Goal: Transaction & Acquisition: Purchase product/service

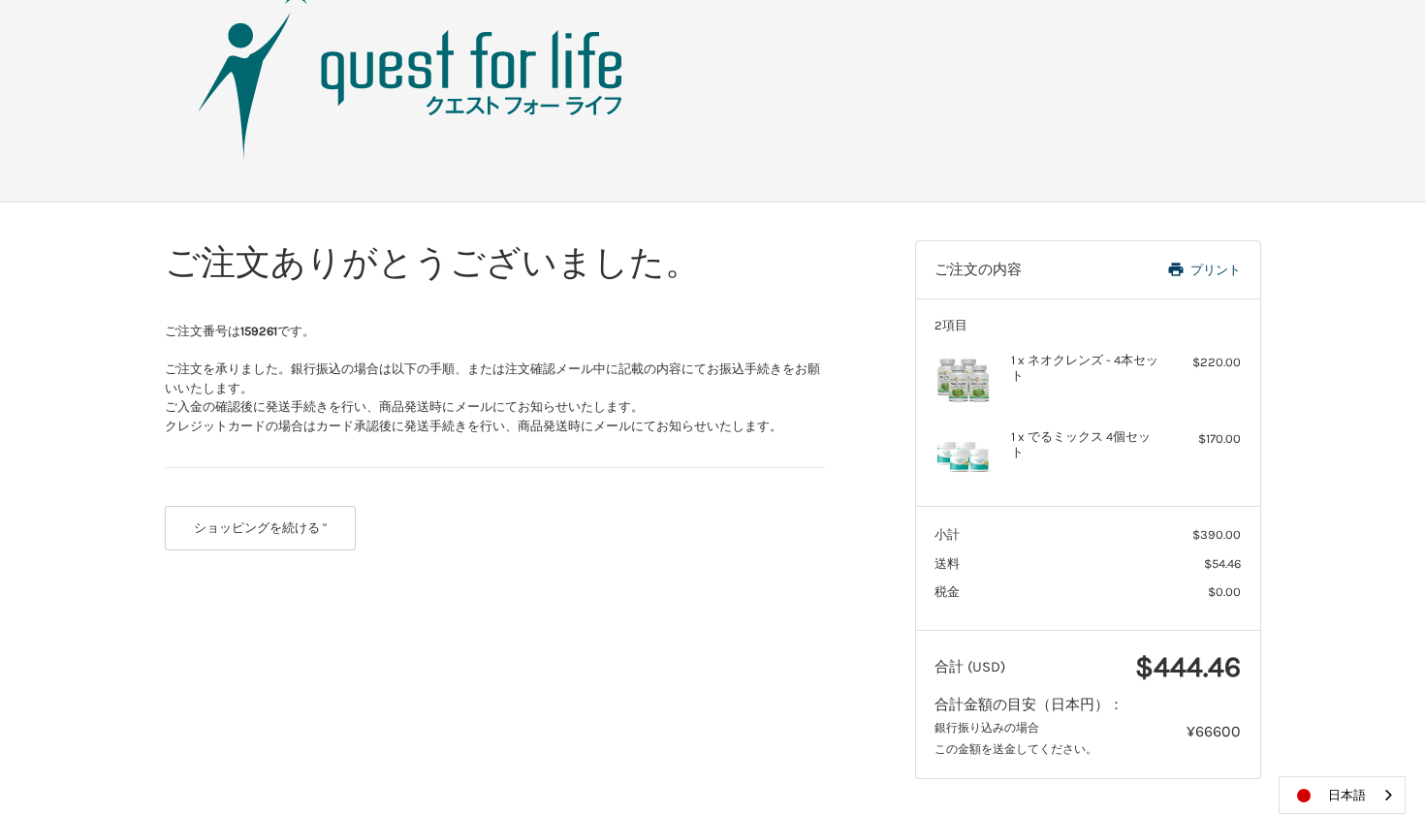
scroll to position [67, 0]
click at [311, 537] on button "ショッピングを続ける "" at bounding box center [261, 529] width 192 height 45
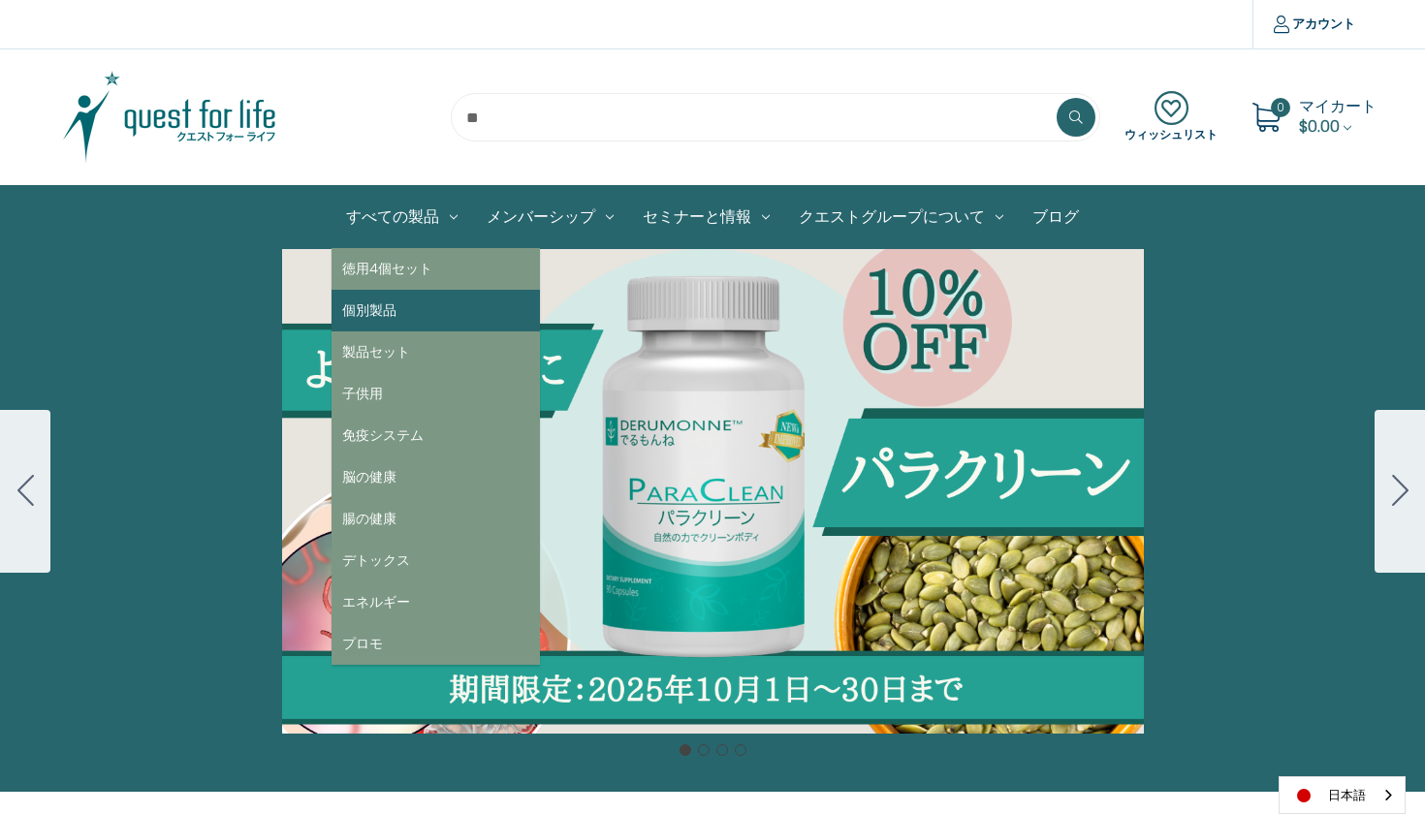
click at [397, 306] on link "個別製品" at bounding box center [436, 311] width 208 height 42
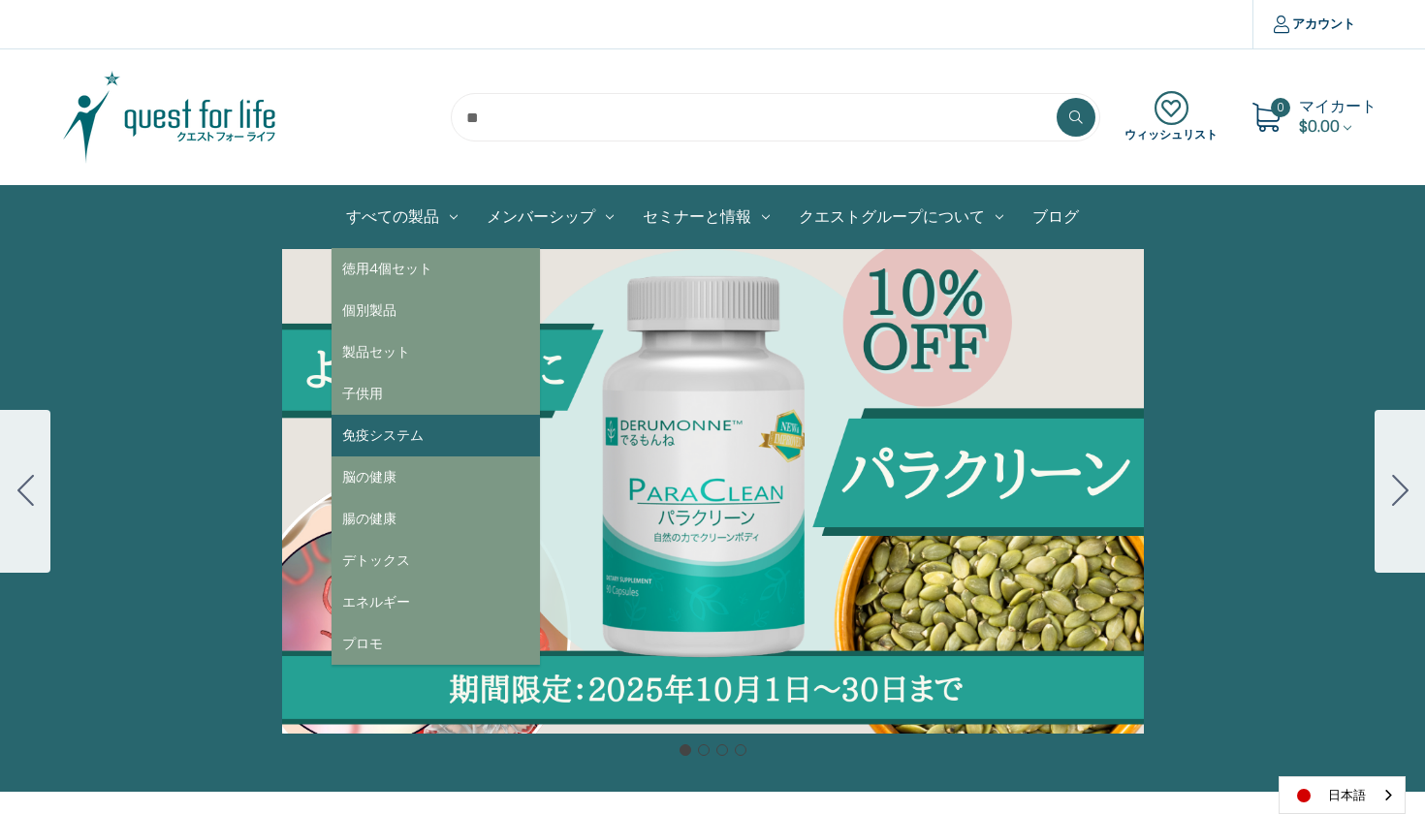
click at [400, 435] on link "免疫システム" at bounding box center [436, 436] width 208 height 42
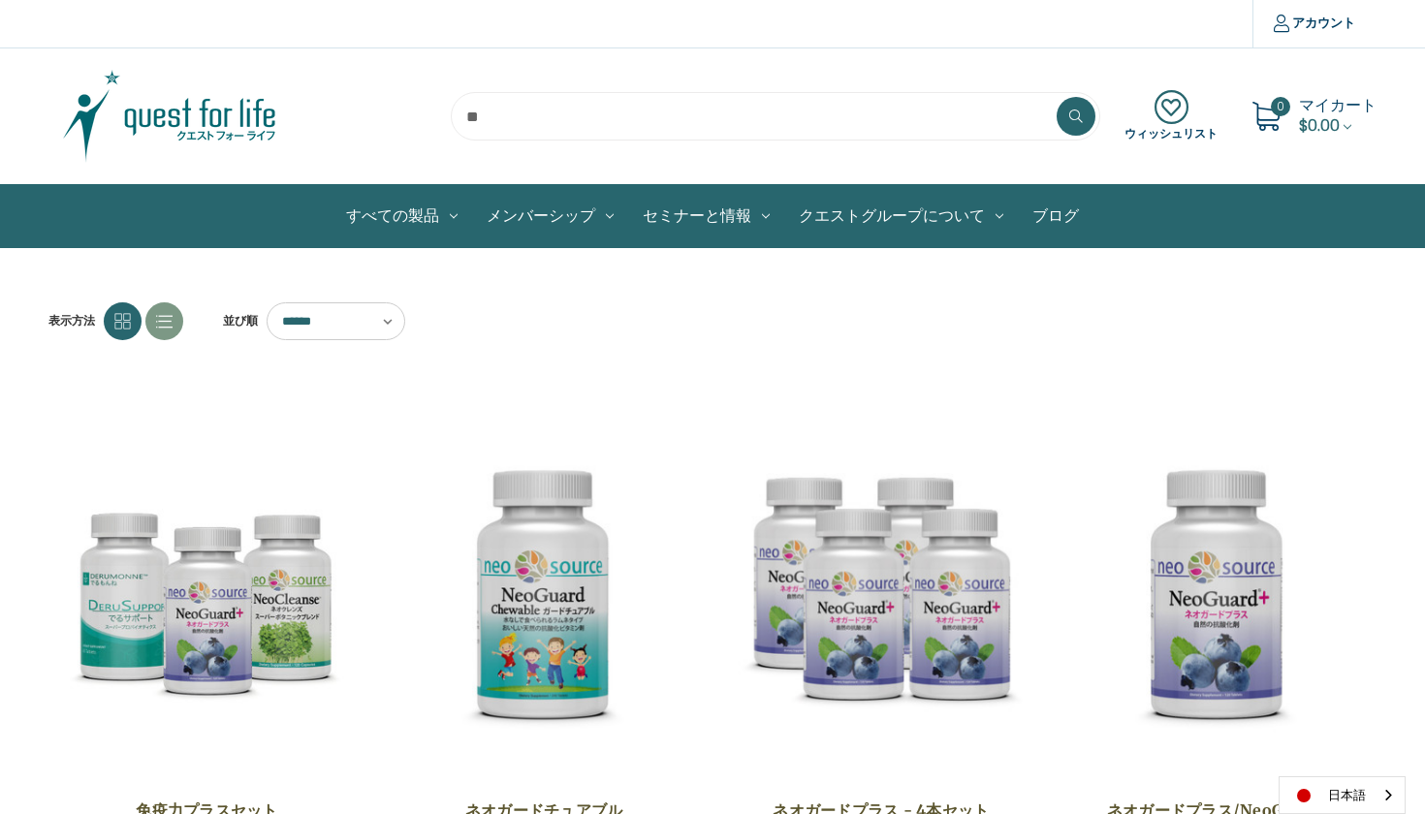
scroll to position [-3, 0]
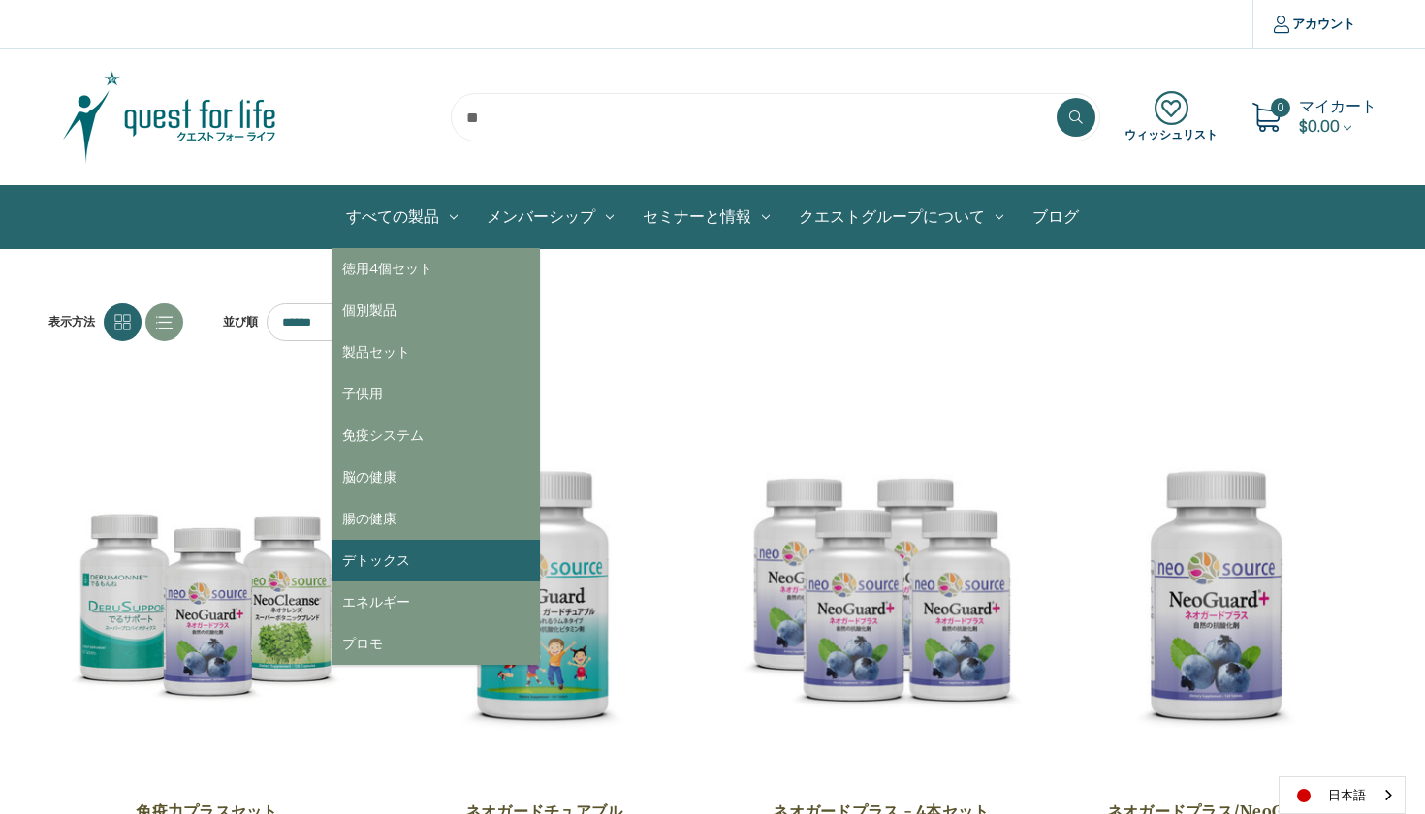
click at [402, 570] on link "デトックス" at bounding box center [436, 561] width 208 height 42
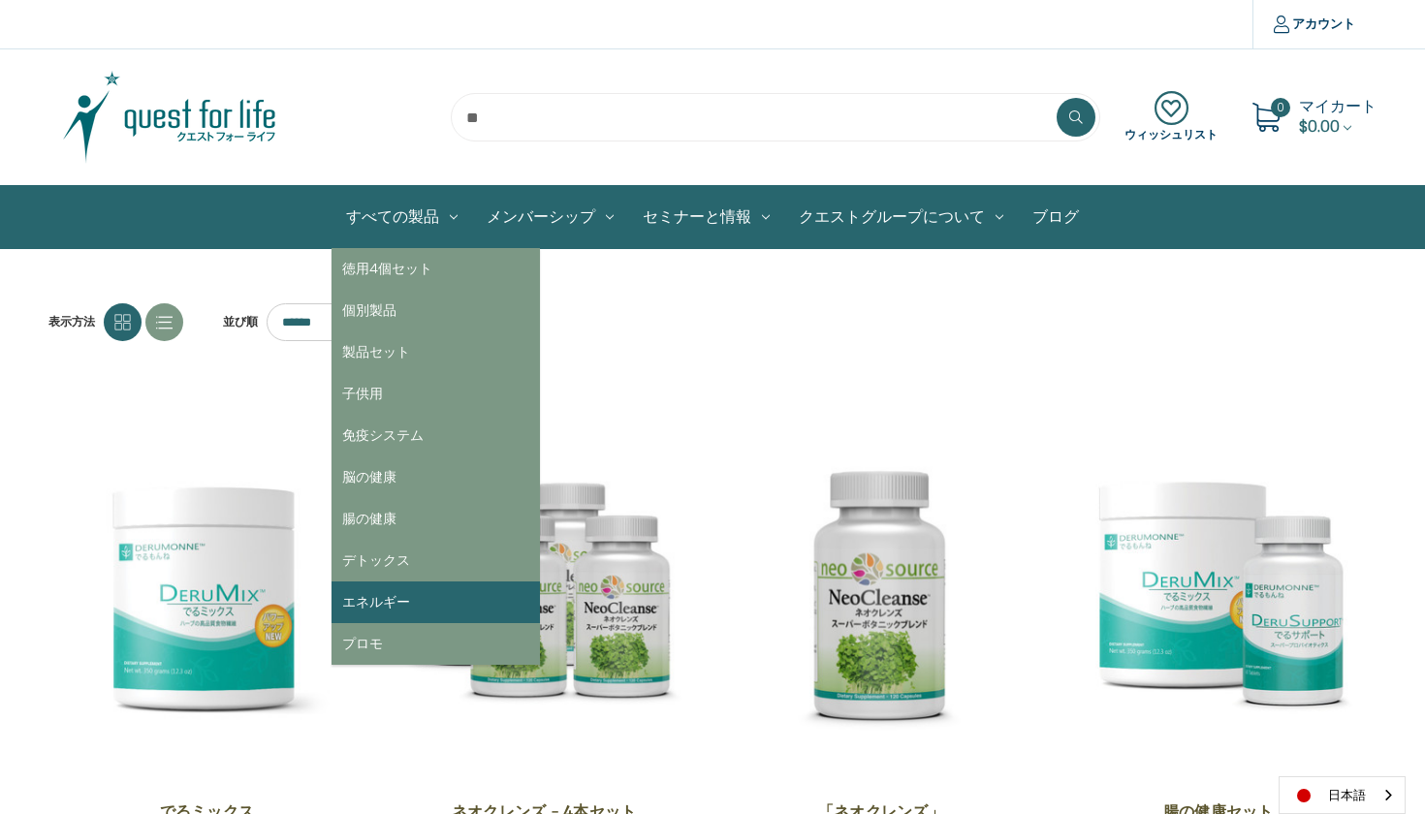
click at [384, 589] on link "エネルギー" at bounding box center [436, 603] width 208 height 42
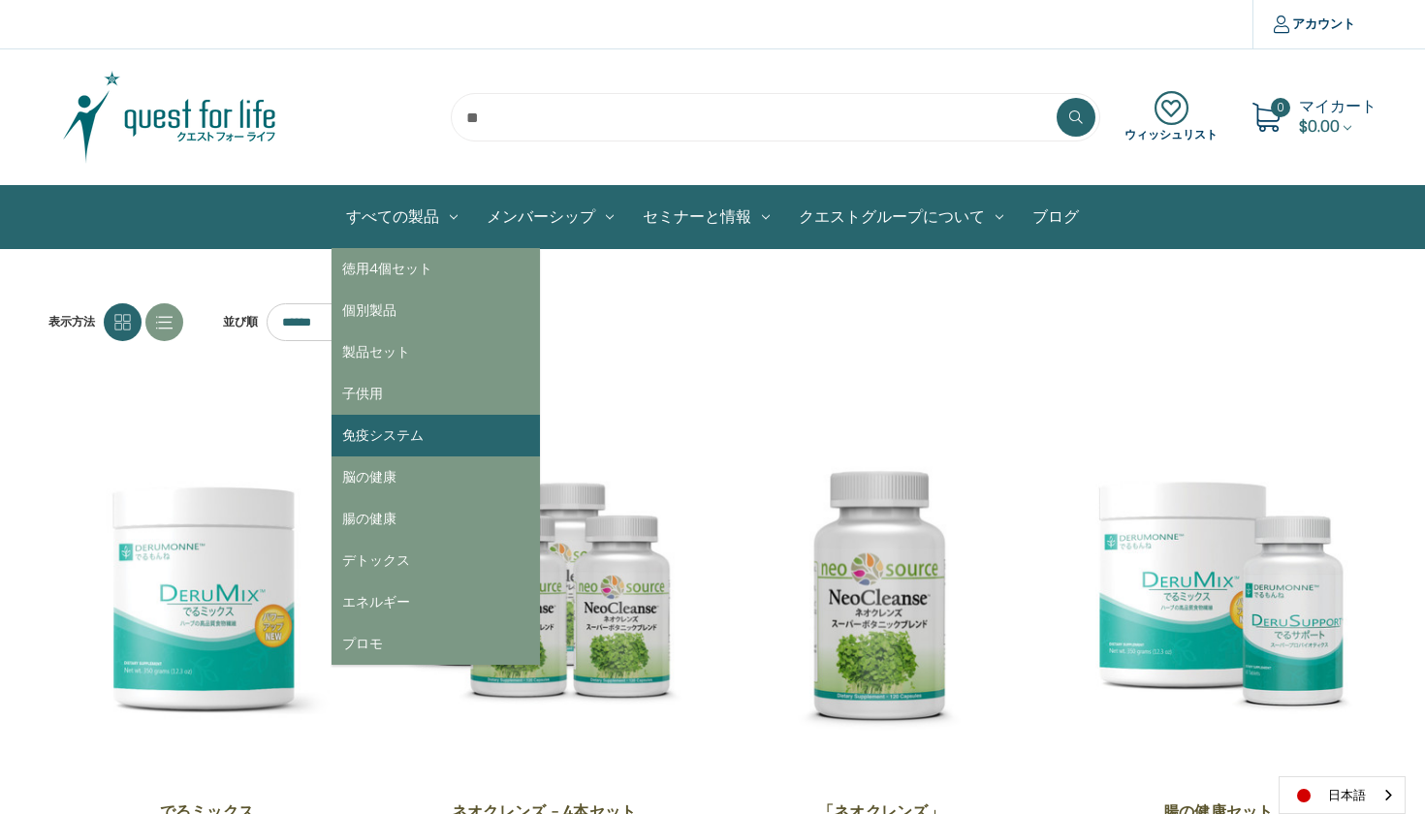
click at [436, 446] on link "免疫システム" at bounding box center [436, 436] width 208 height 42
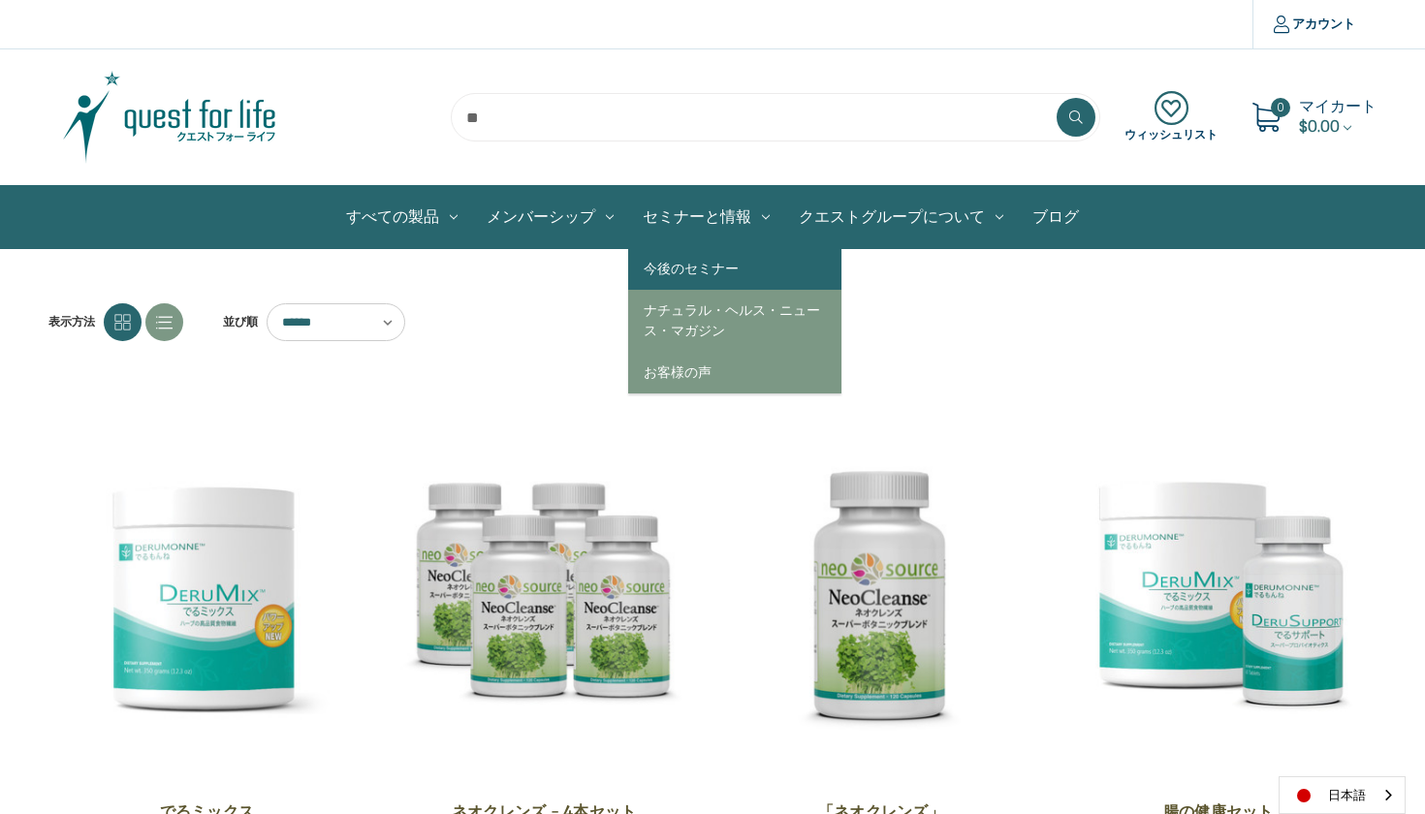
click at [713, 270] on link "今後のセミナー" at bounding box center [734, 269] width 213 height 42
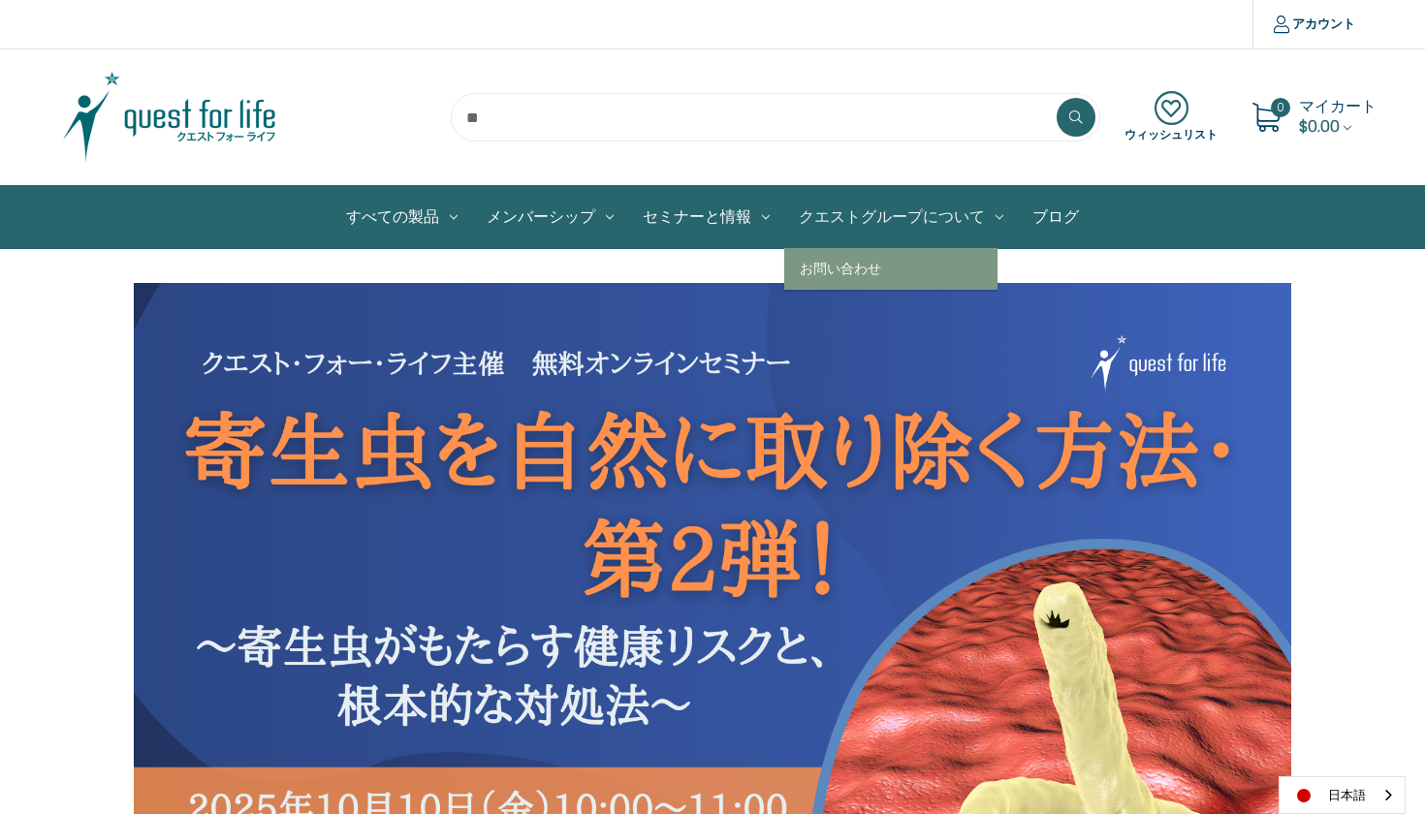
click at [867, 209] on link "クエストグループについて" at bounding box center [901, 217] width 234 height 62
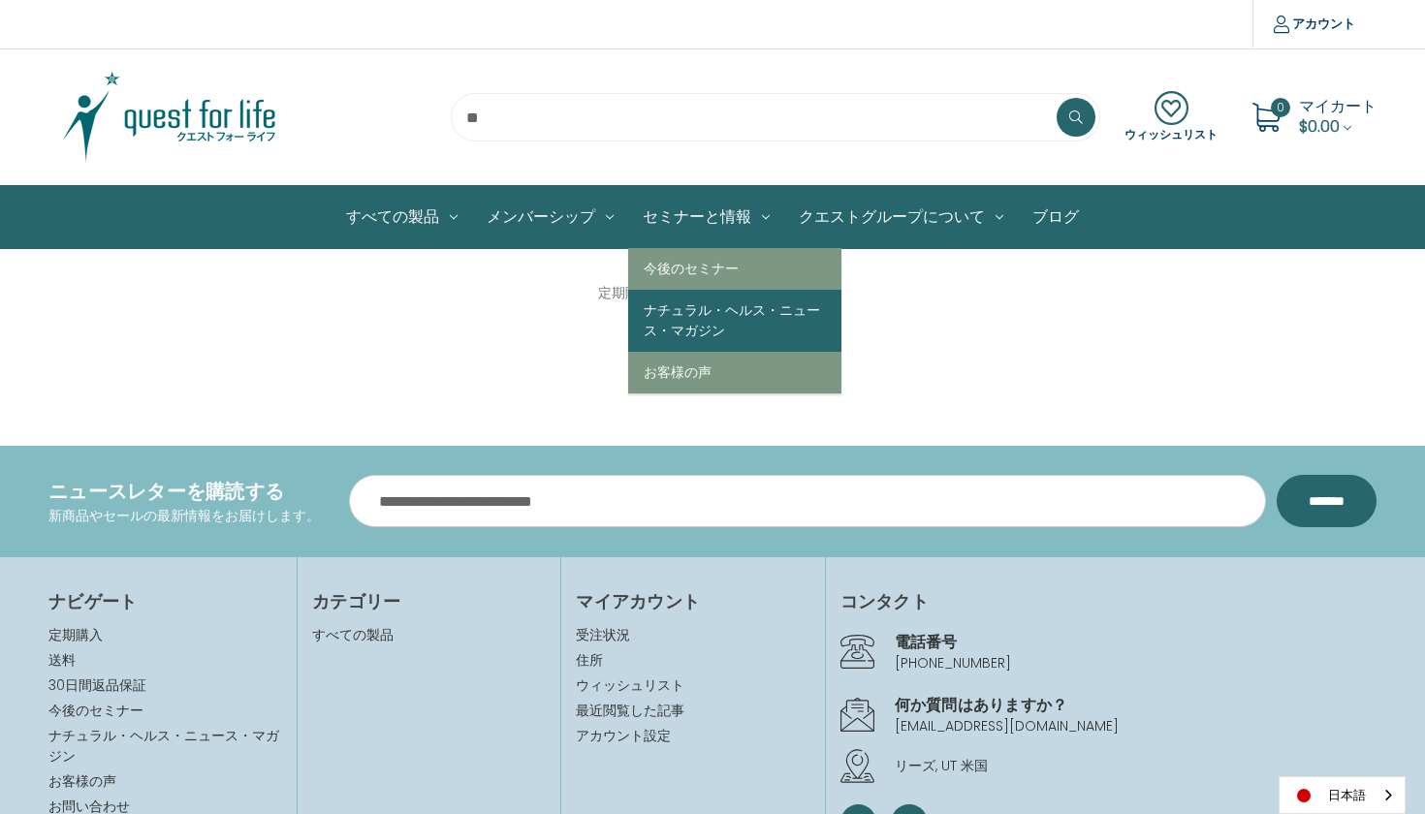
click at [748, 303] on link "ナチュラル・ヘルス・ニュース・マガジン" at bounding box center [734, 321] width 213 height 62
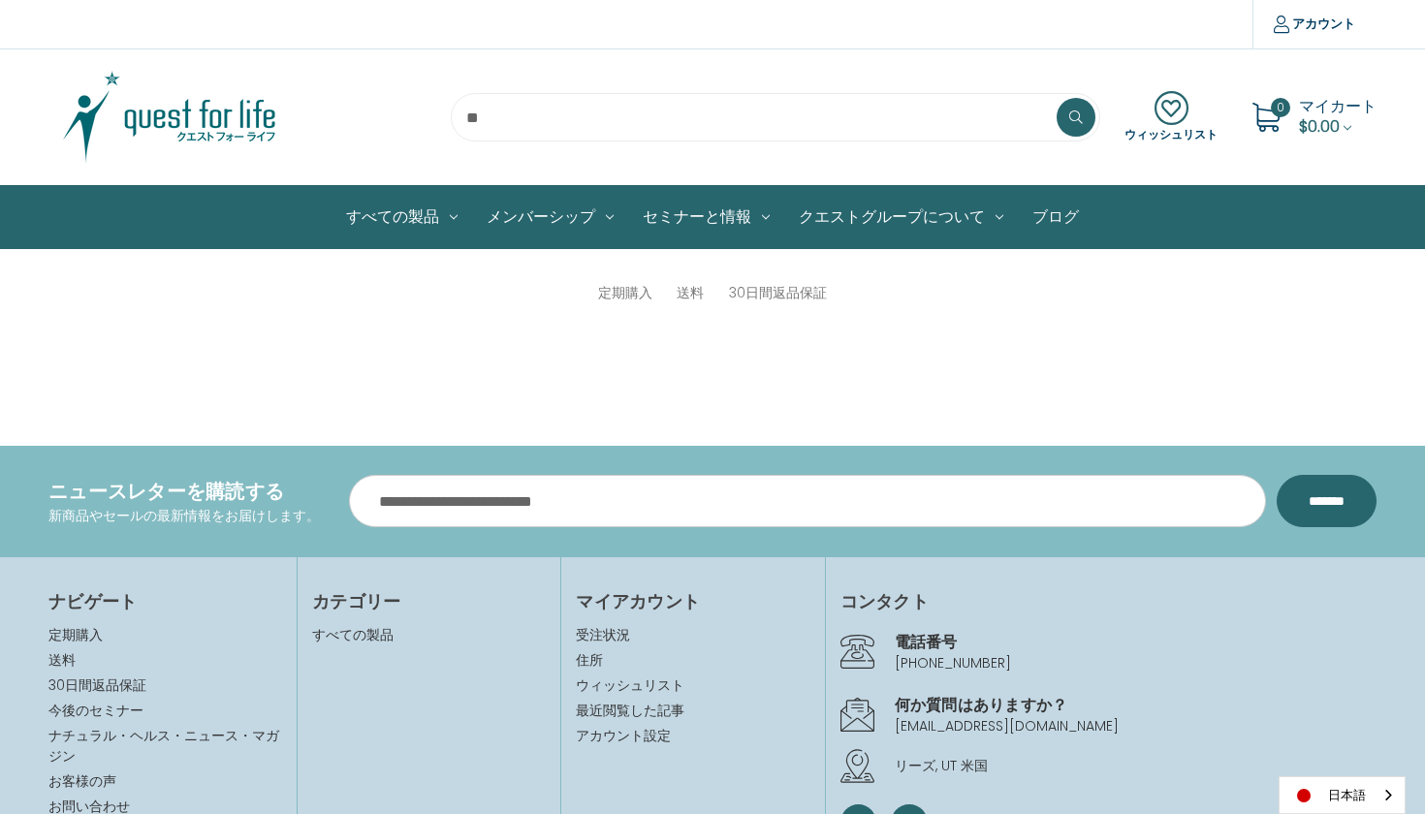
click at [1062, 215] on link "ブログ" at bounding box center [1056, 217] width 76 height 62
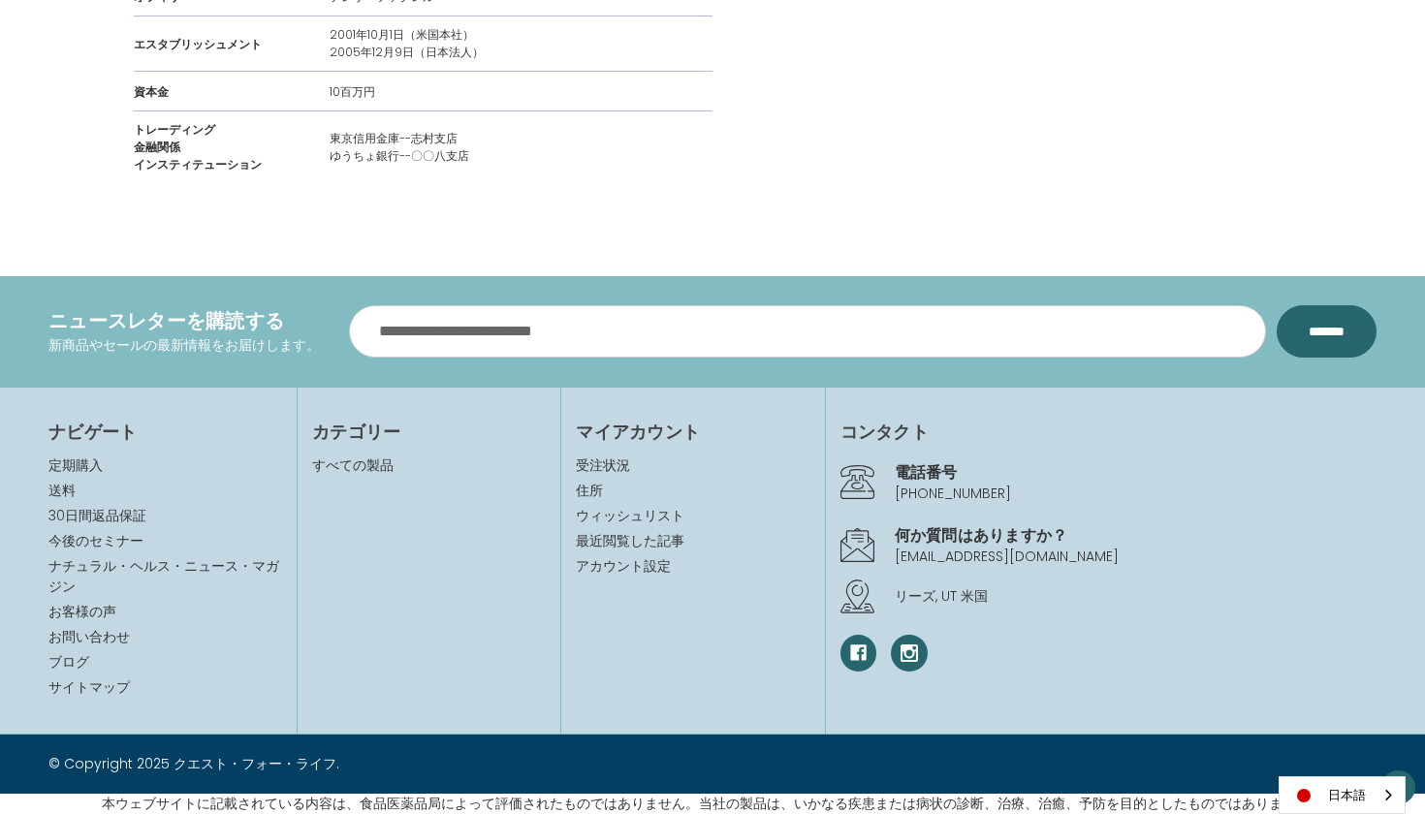
scroll to position [2525, 0]
click at [79, 660] on link "ブログ" at bounding box center [68, 661] width 41 height 19
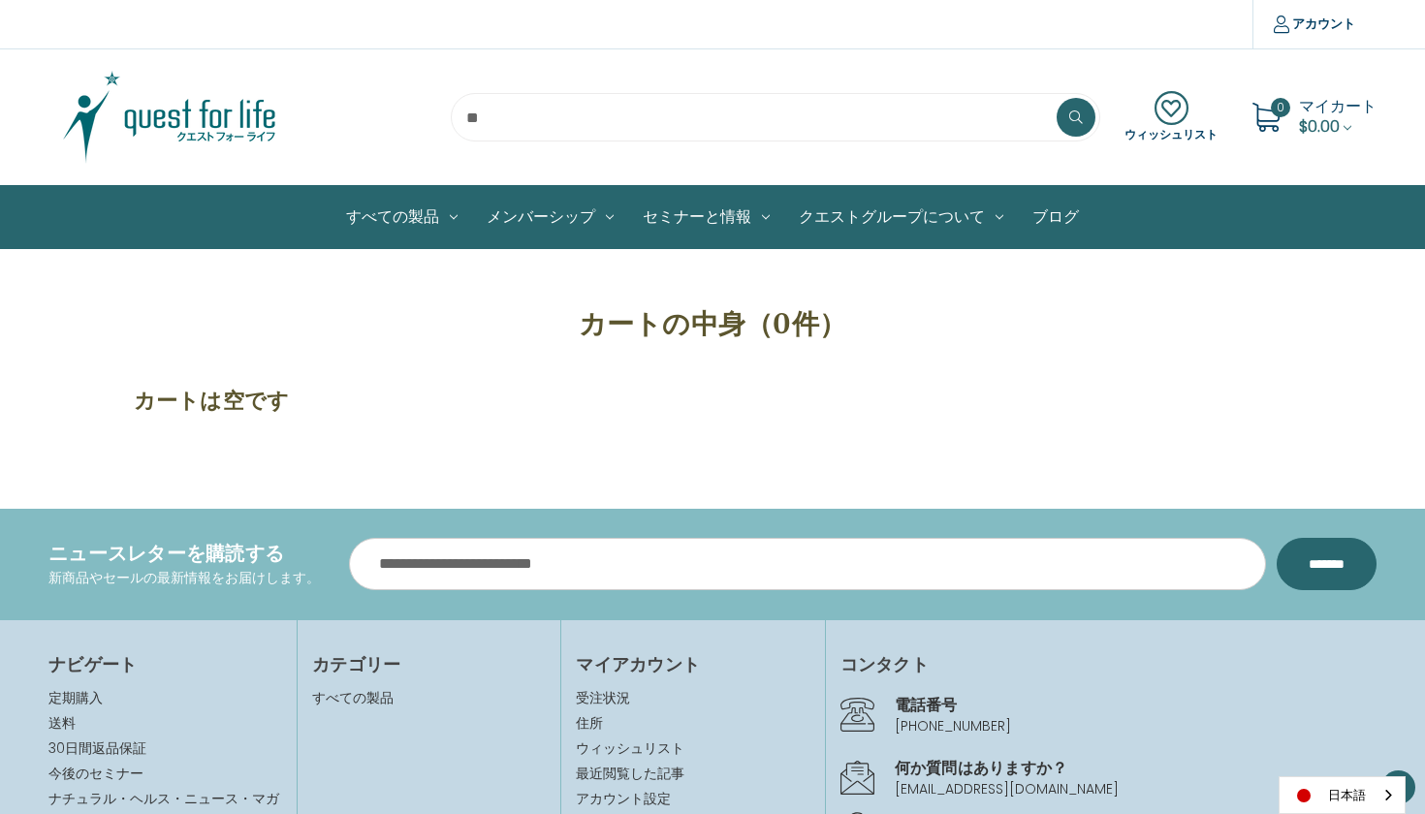
scroll to position [230, 0]
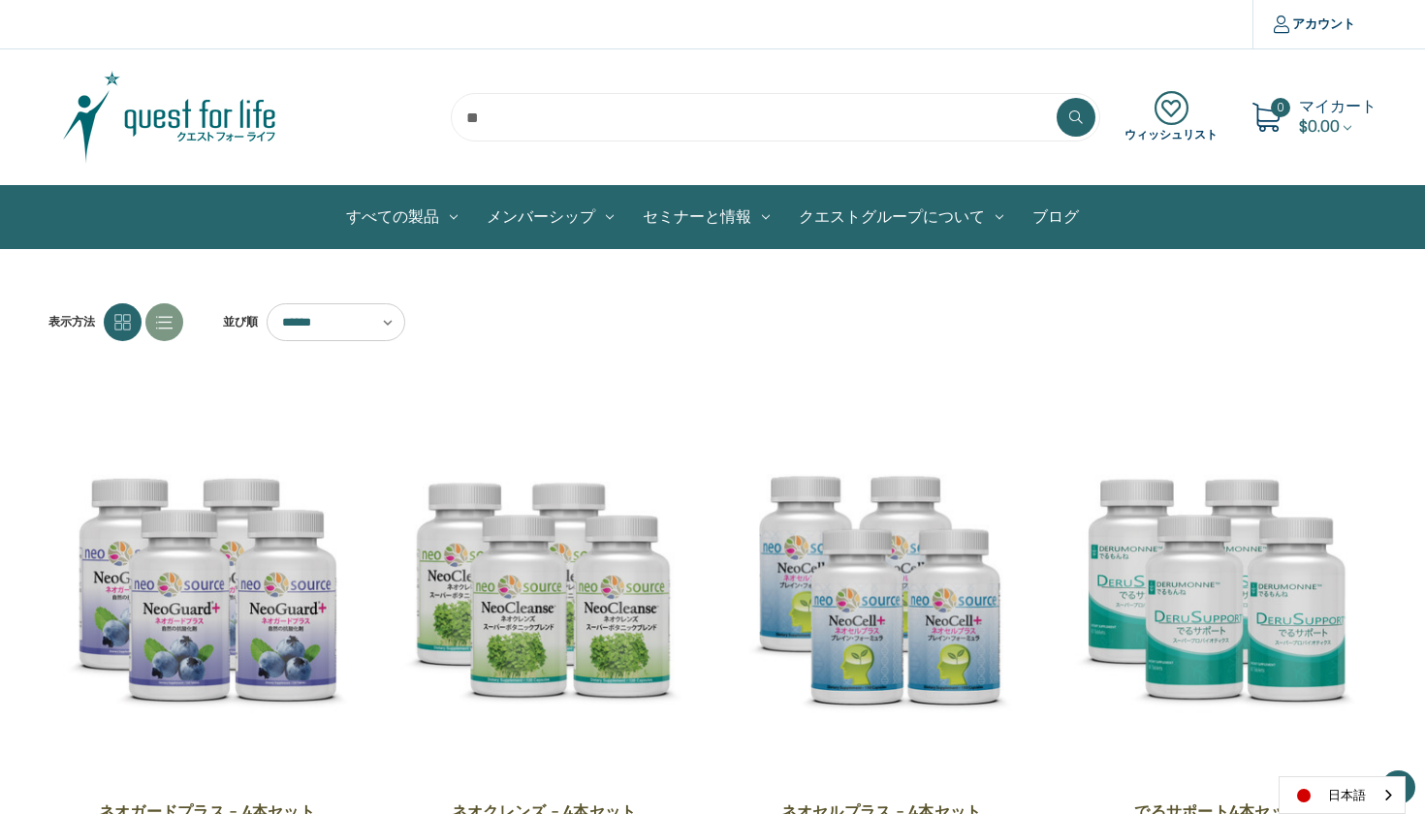
scroll to position [334, 0]
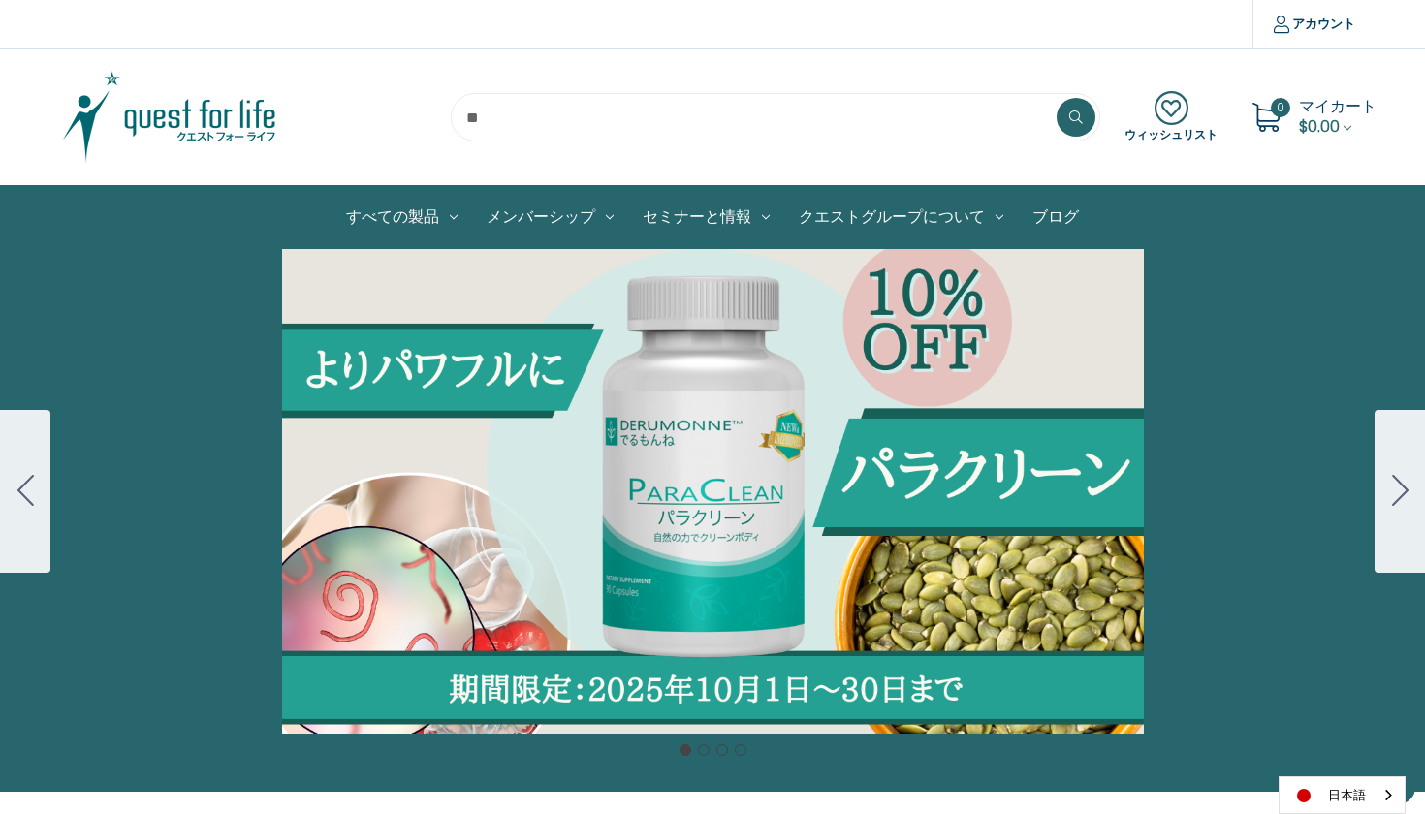
scroll to position [563, 0]
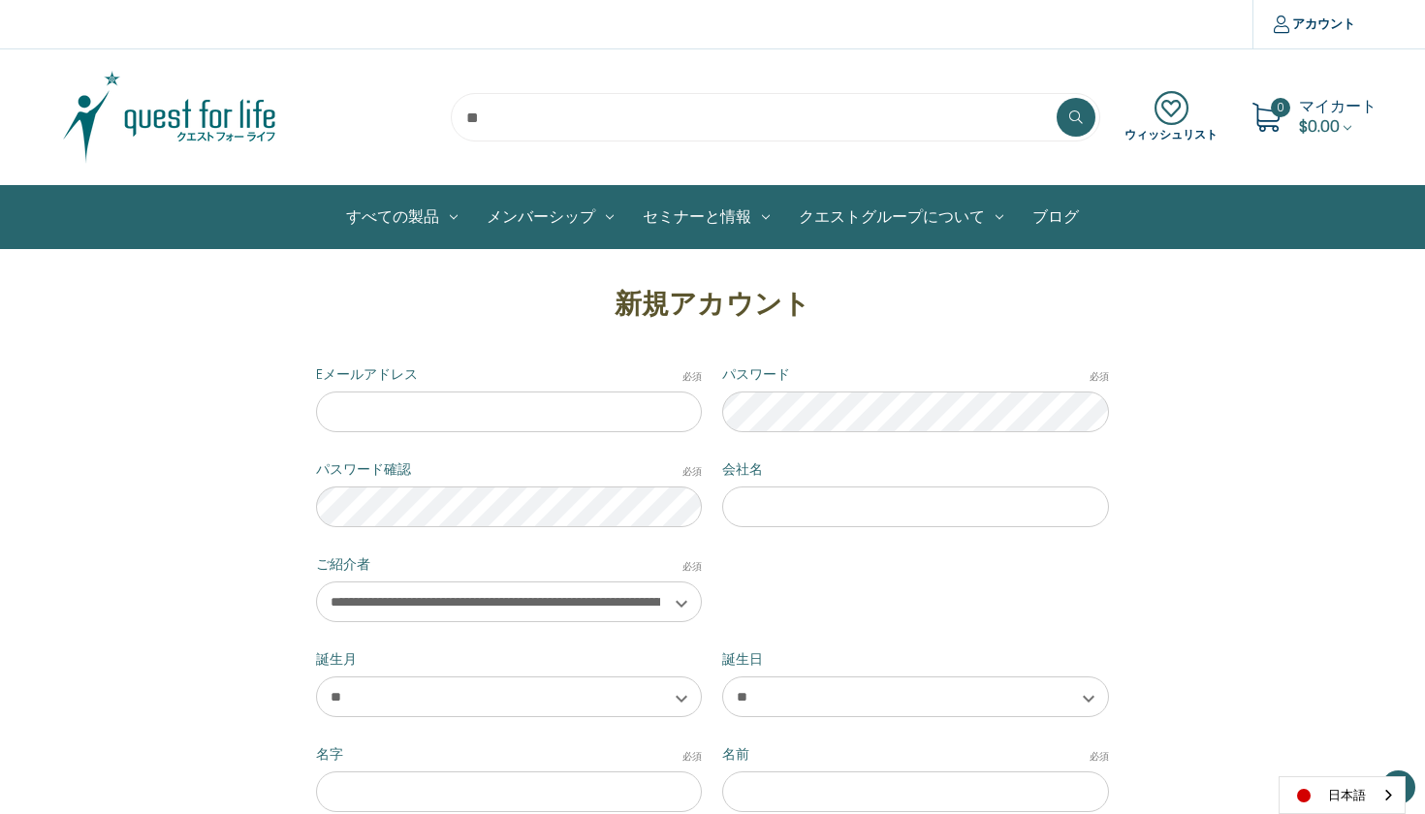
select select "**********"
select select "*********"
select select "**"
select select "*****"
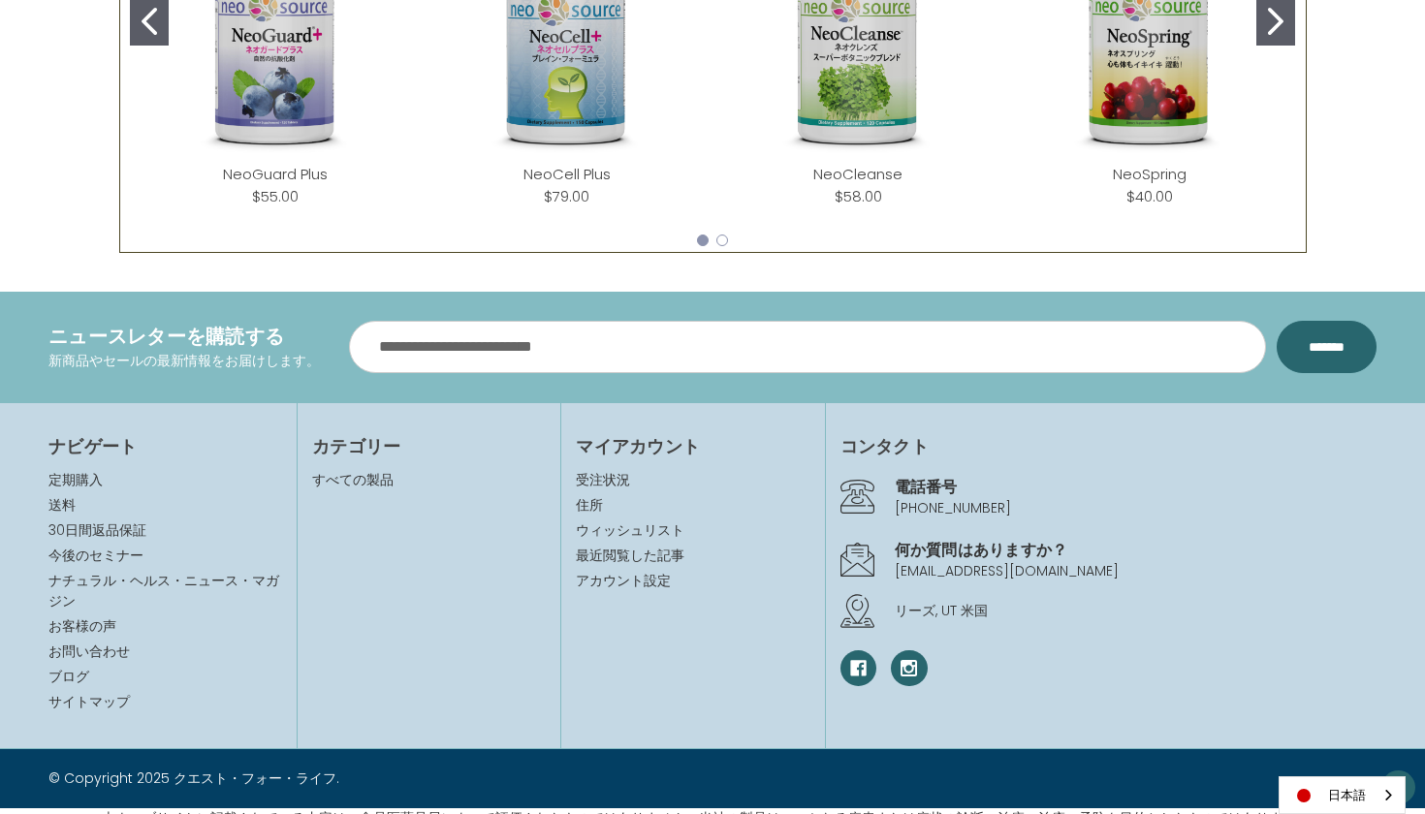
scroll to position [1104, 0]
